Goal: Information Seeking & Learning: Learn about a topic

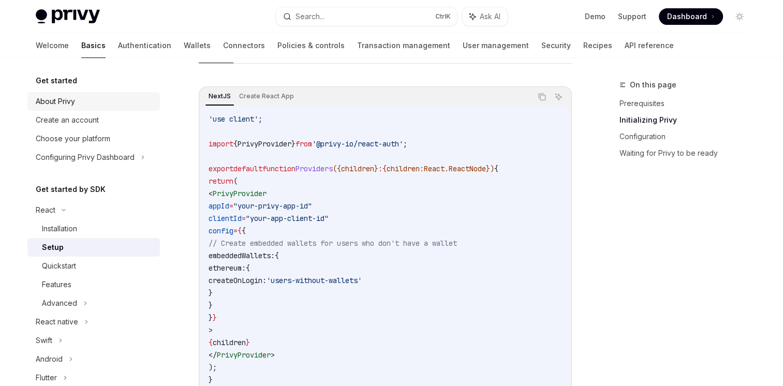
click at [70, 98] on div "About Privy" at bounding box center [55, 101] width 39 height 12
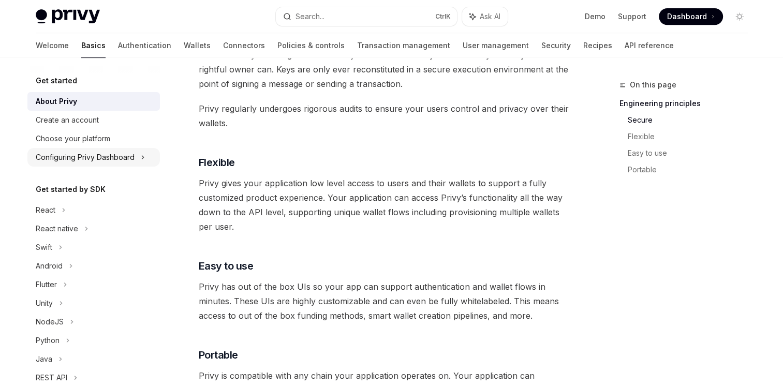
click at [145, 156] on div "Configuring Privy Dashboard" at bounding box center [93, 157] width 132 height 19
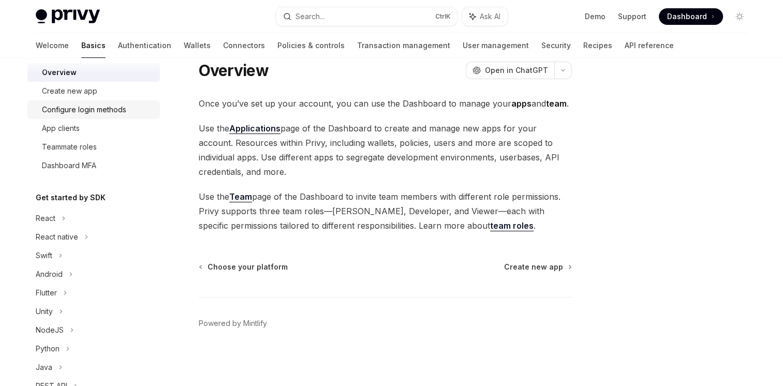
scroll to position [155, 0]
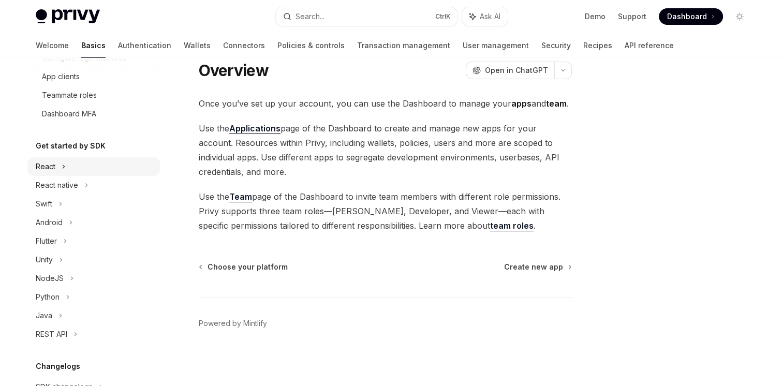
click at [62, 165] on icon at bounding box center [64, 166] width 4 height 12
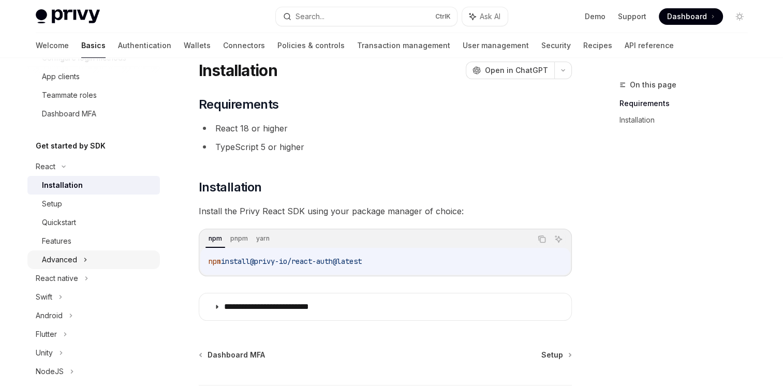
click at [84, 261] on icon at bounding box center [85, 260] width 4 height 12
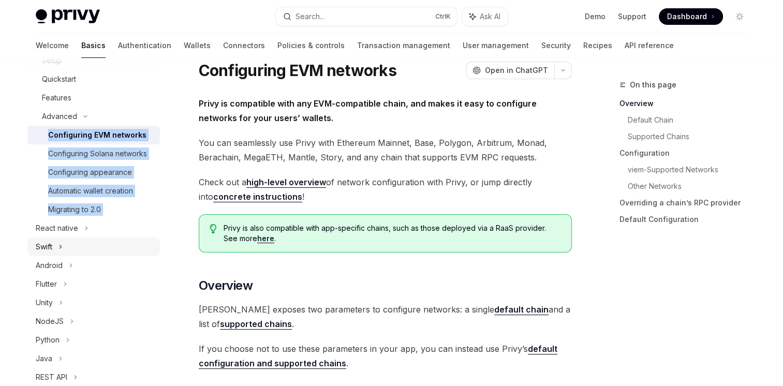
scroll to position [310, 0]
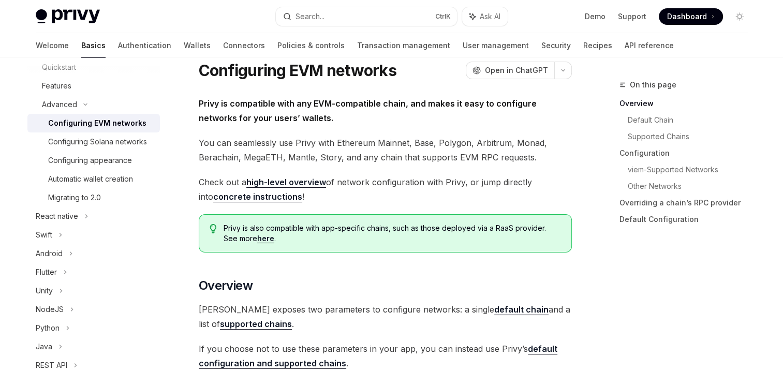
click at [162, 240] on div "Get started About Privy Create an account Choose your platform Configuring Priv…" at bounding box center [101, 222] width 149 height 328
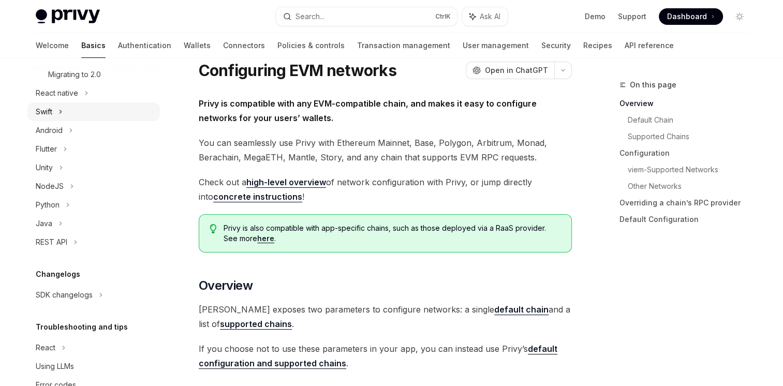
scroll to position [474, 0]
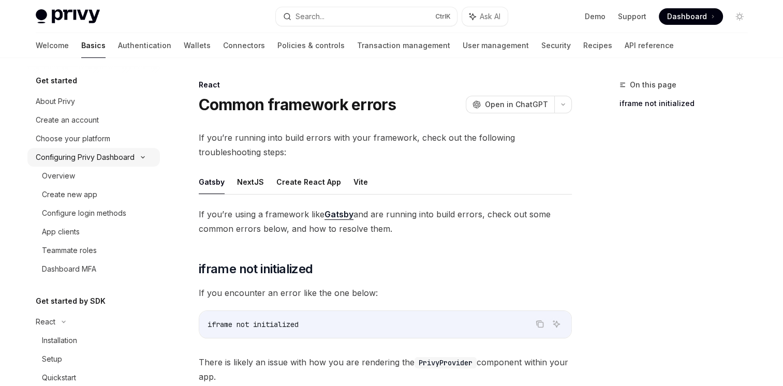
click at [141, 158] on icon at bounding box center [143, 157] width 12 height 4
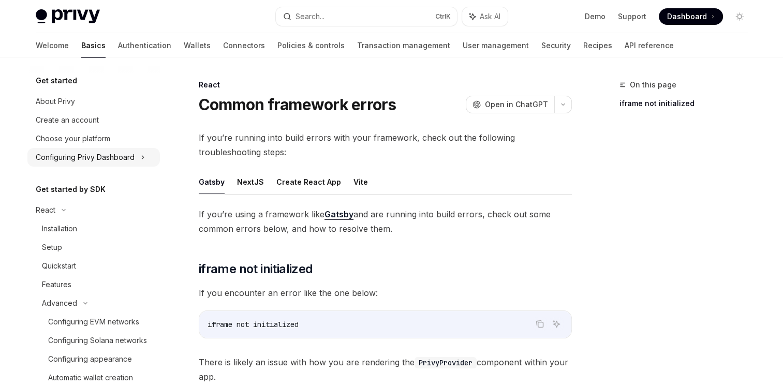
click at [141, 158] on icon at bounding box center [143, 157] width 4 height 12
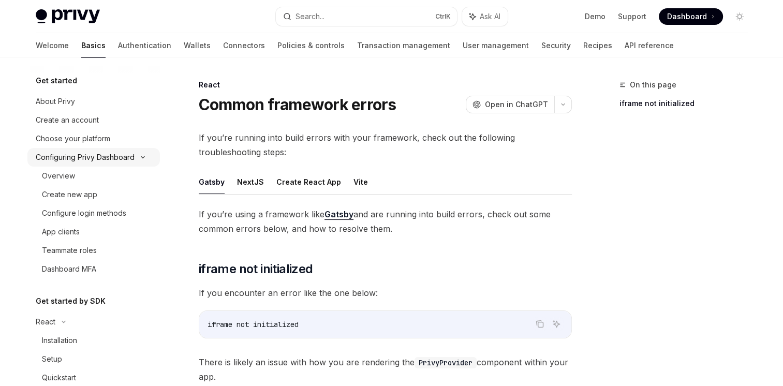
type textarea "*"
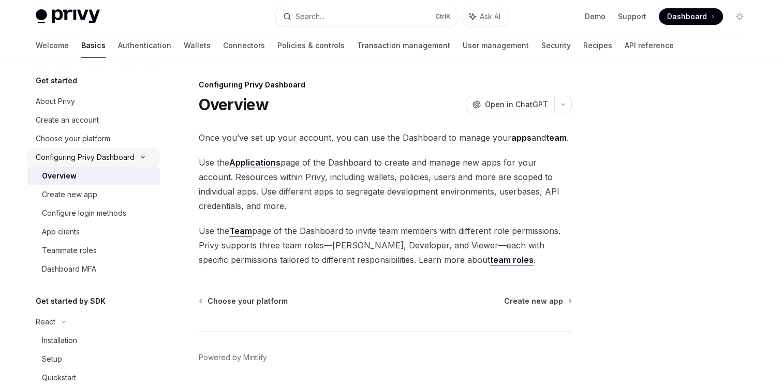
click at [141, 158] on icon at bounding box center [143, 157] width 12 height 4
